Goal: Information Seeking & Learning: Learn about a topic

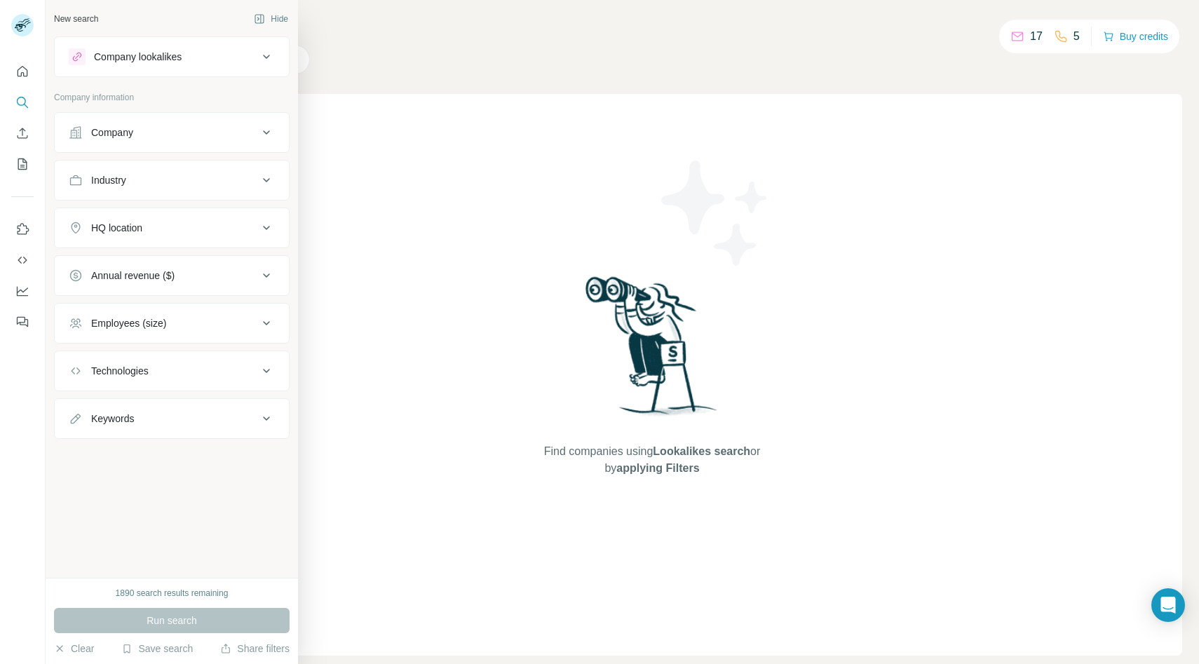
click at [81, 91] on p "Company information" at bounding box center [172, 97] width 236 height 13
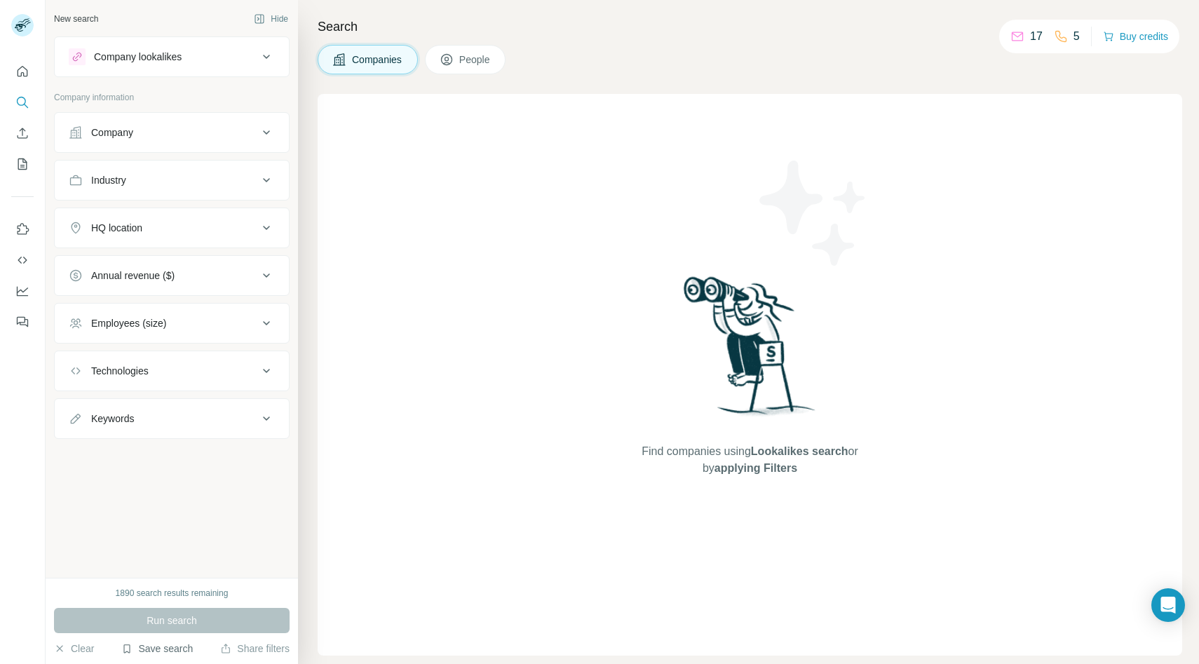
click at [153, 643] on button "Save search" at bounding box center [157, 649] width 72 height 14
click at [196, 617] on div "View my saved searches" at bounding box center [198, 624] width 148 height 28
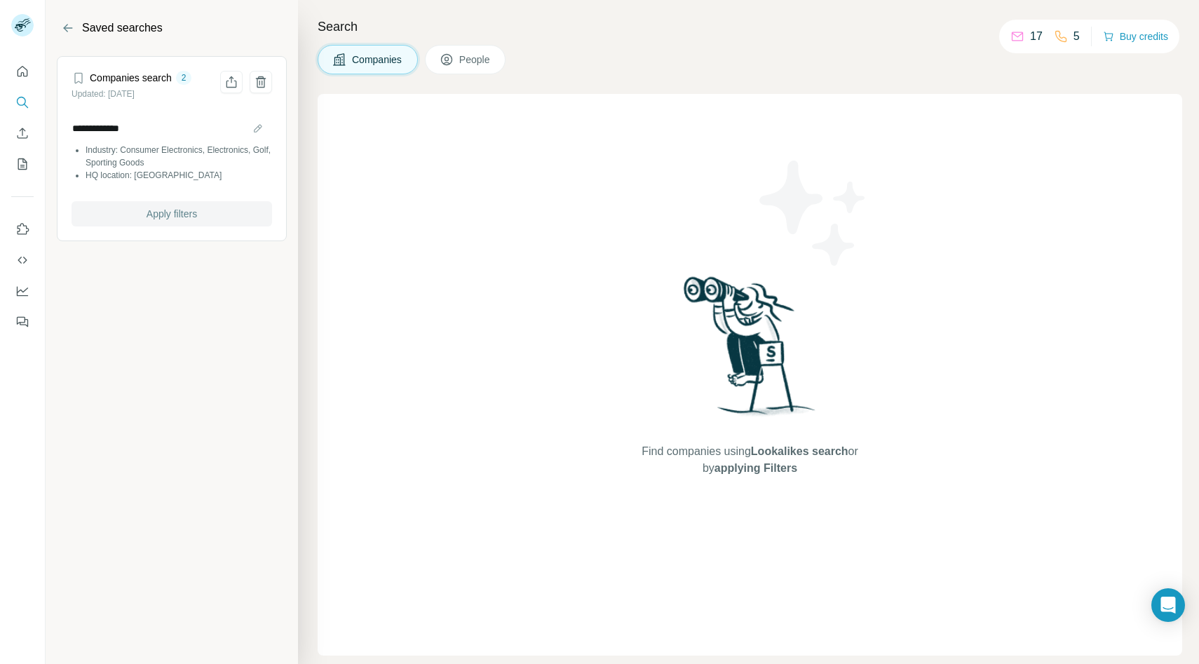
click at [197, 214] on span "Apply filters" at bounding box center [172, 214] width 50 height 14
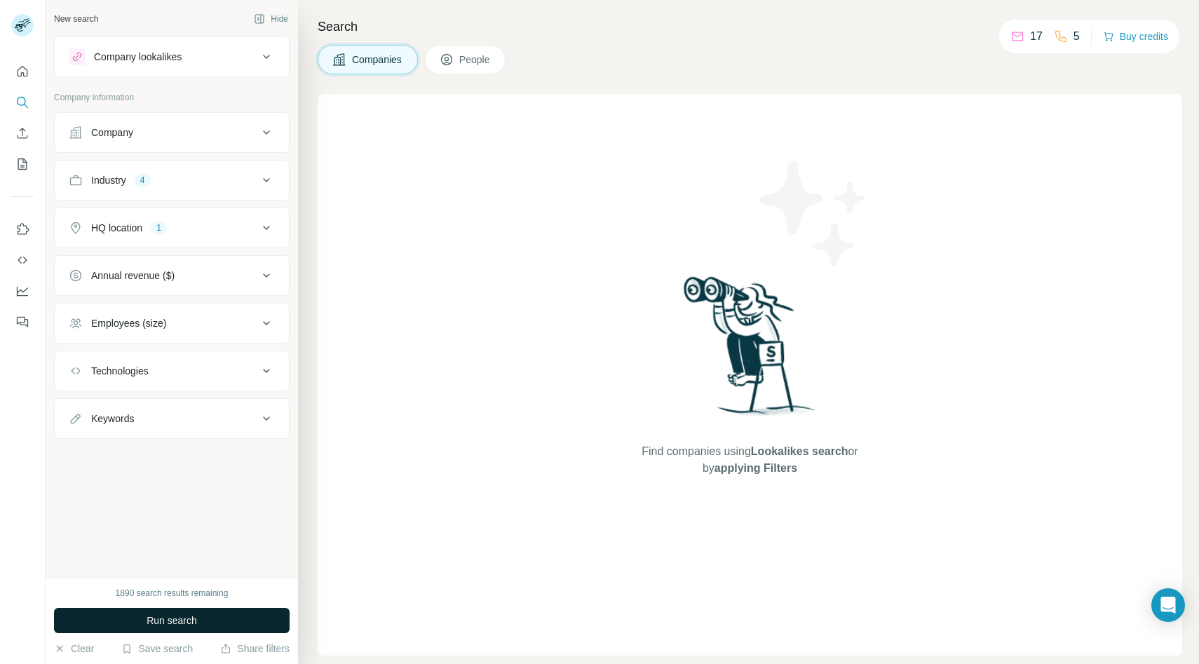
click at [160, 619] on span "Run search" at bounding box center [172, 621] width 50 height 14
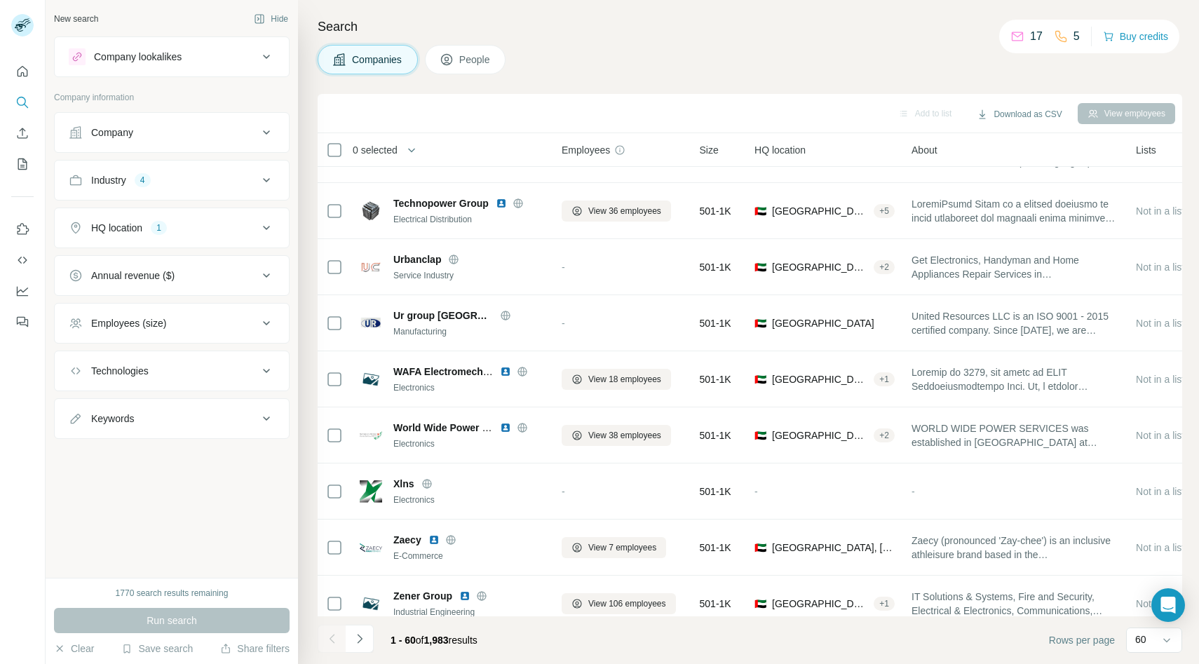
scroll to position [2917, 0]
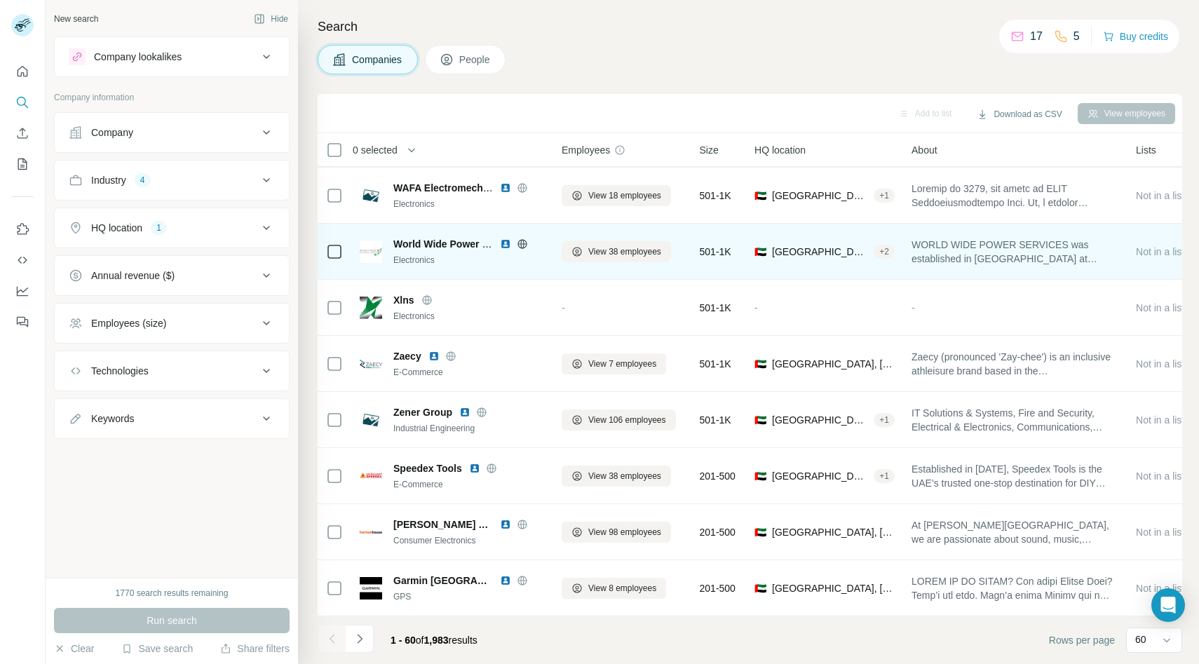
click at [506, 242] on img at bounding box center [505, 243] width 11 height 11
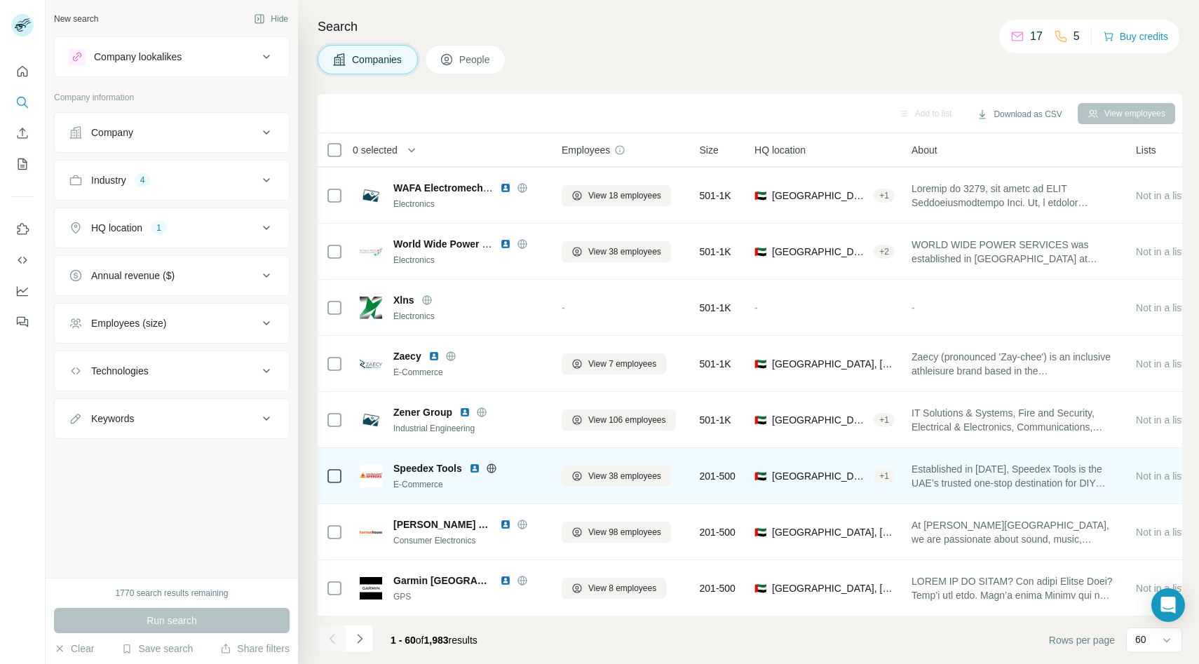
click at [472, 470] on img at bounding box center [474, 468] width 11 height 11
click at [470, 464] on img at bounding box center [474, 468] width 11 height 11
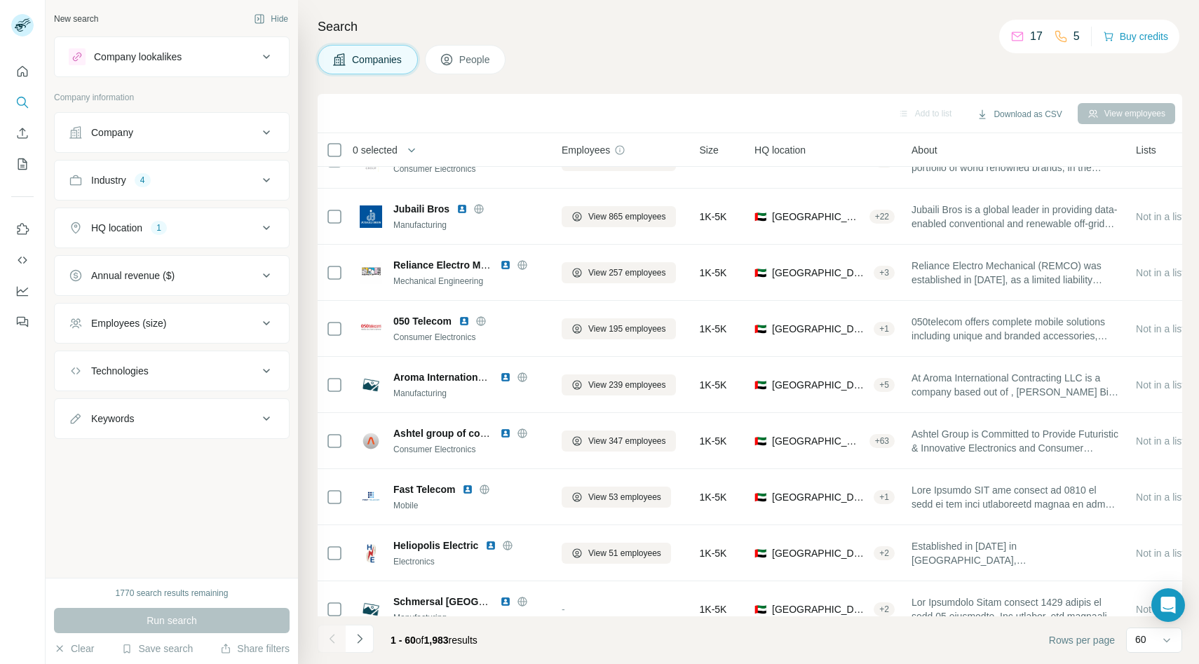
scroll to position [0, 0]
